Goal: Transaction & Acquisition: Subscribe to service/newsletter

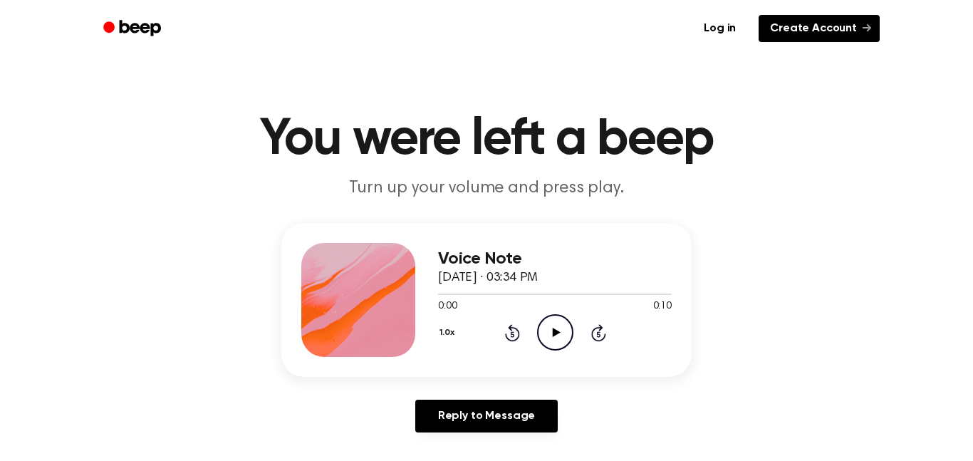
click at [835, 29] on link "Create Account" at bounding box center [819, 28] width 121 height 27
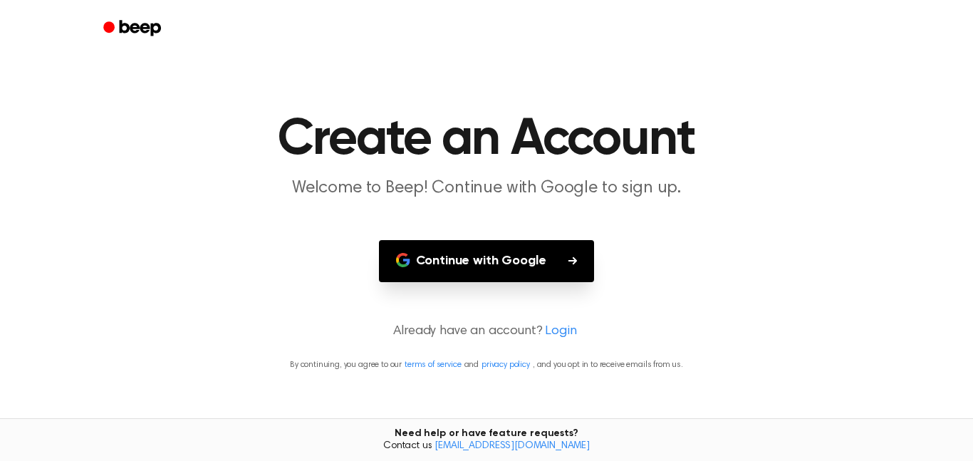
click at [564, 252] on button "Continue with Google" at bounding box center [487, 261] width 216 height 42
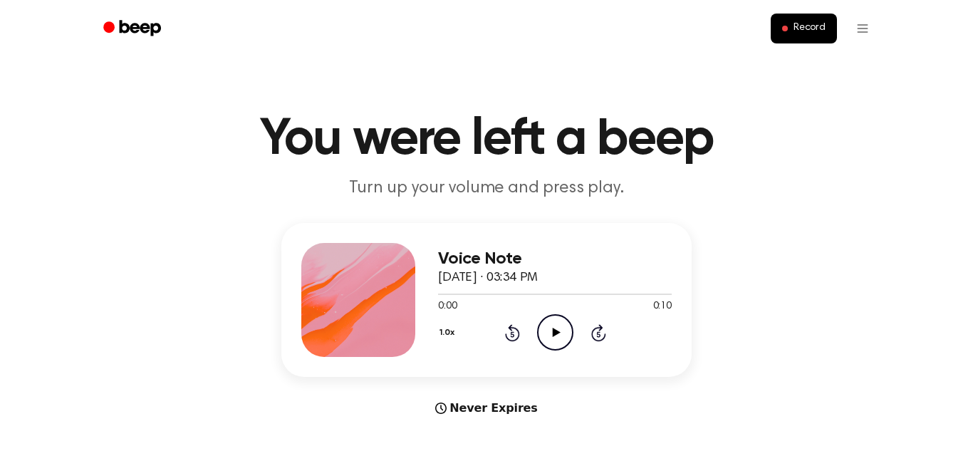
click at [557, 340] on icon "Play Audio" at bounding box center [555, 332] width 36 height 36
click at [557, 341] on icon "Pause Audio" at bounding box center [555, 332] width 36 height 36
click at [557, 341] on icon "Play Audio" at bounding box center [555, 332] width 36 height 36
click at [558, 325] on icon "Play Audio" at bounding box center [555, 332] width 36 height 36
click at [549, 334] on icon "Play Audio" at bounding box center [555, 332] width 36 height 36
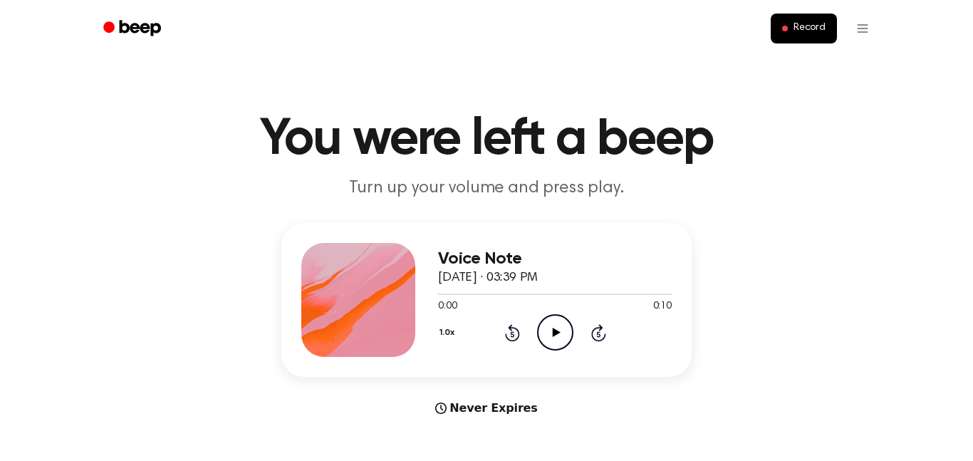
click at [550, 334] on icon "Play Audio" at bounding box center [555, 332] width 36 height 36
click at [541, 325] on icon "Pause Audio" at bounding box center [555, 332] width 36 height 36
click at [554, 334] on icon at bounding box center [556, 332] width 8 height 9
click at [552, 343] on icon "Play Audio" at bounding box center [555, 332] width 36 height 36
